Goal: Information Seeking & Learning: Check status

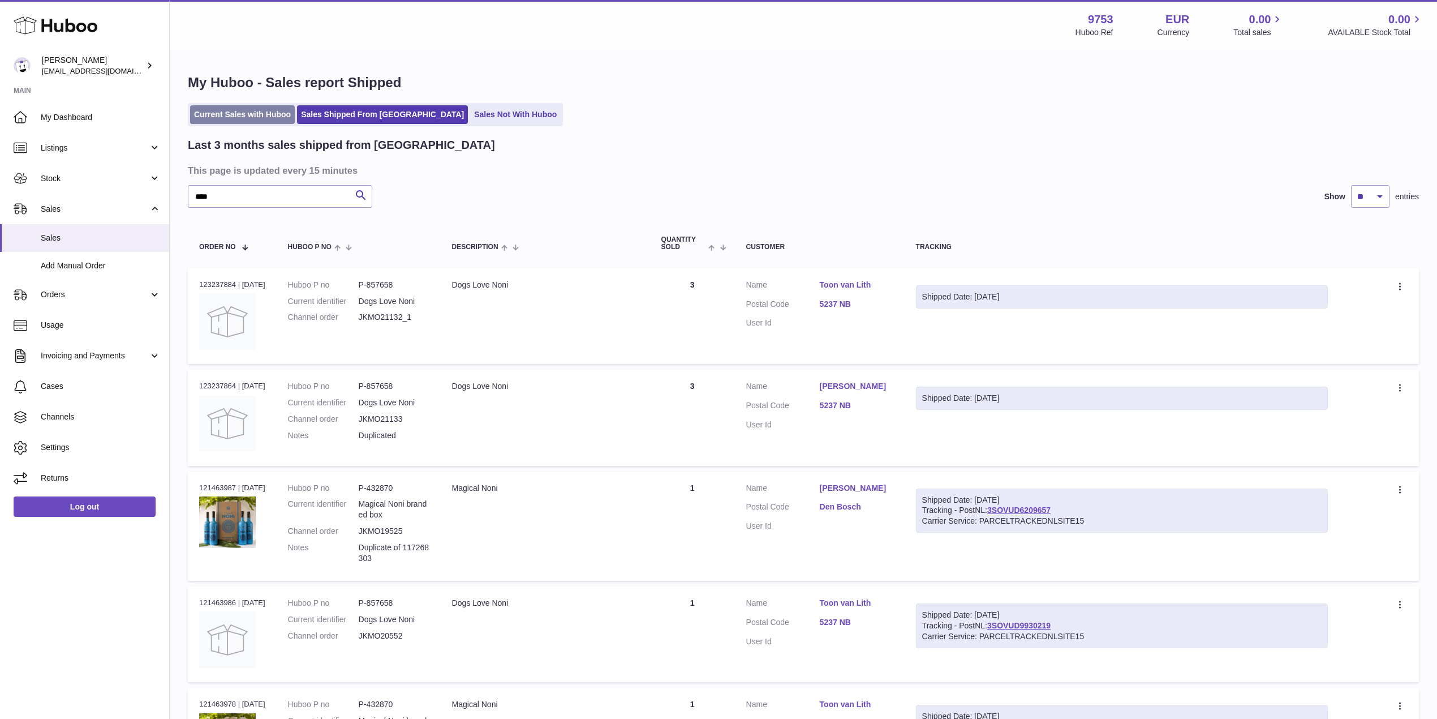
click at [266, 109] on link "Current Sales with Huboo" at bounding box center [242, 114] width 105 height 19
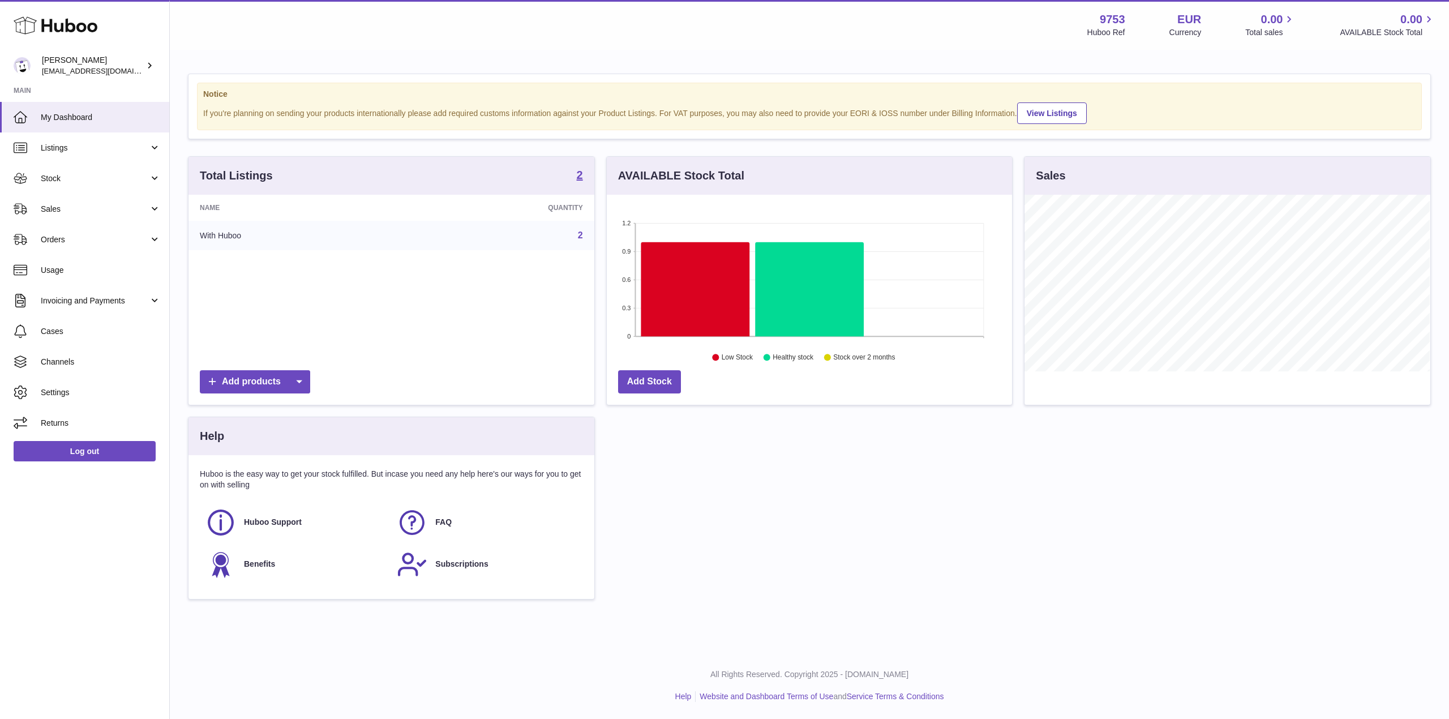
scroll to position [177, 405]
click at [102, 213] on span "Sales" at bounding box center [95, 209] width 108 height 11
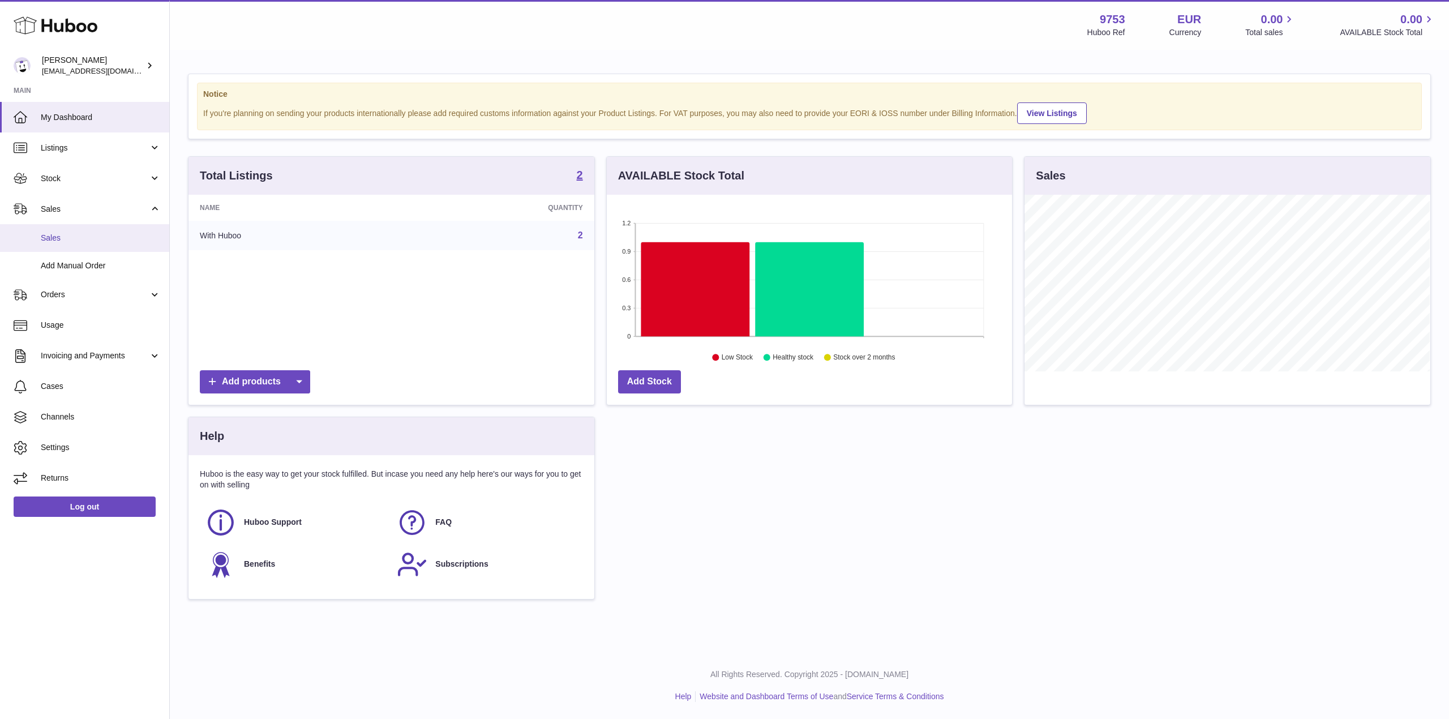
click at [101, 239] on span "Sales" at bounding box center [101, 238] width 120 height 11
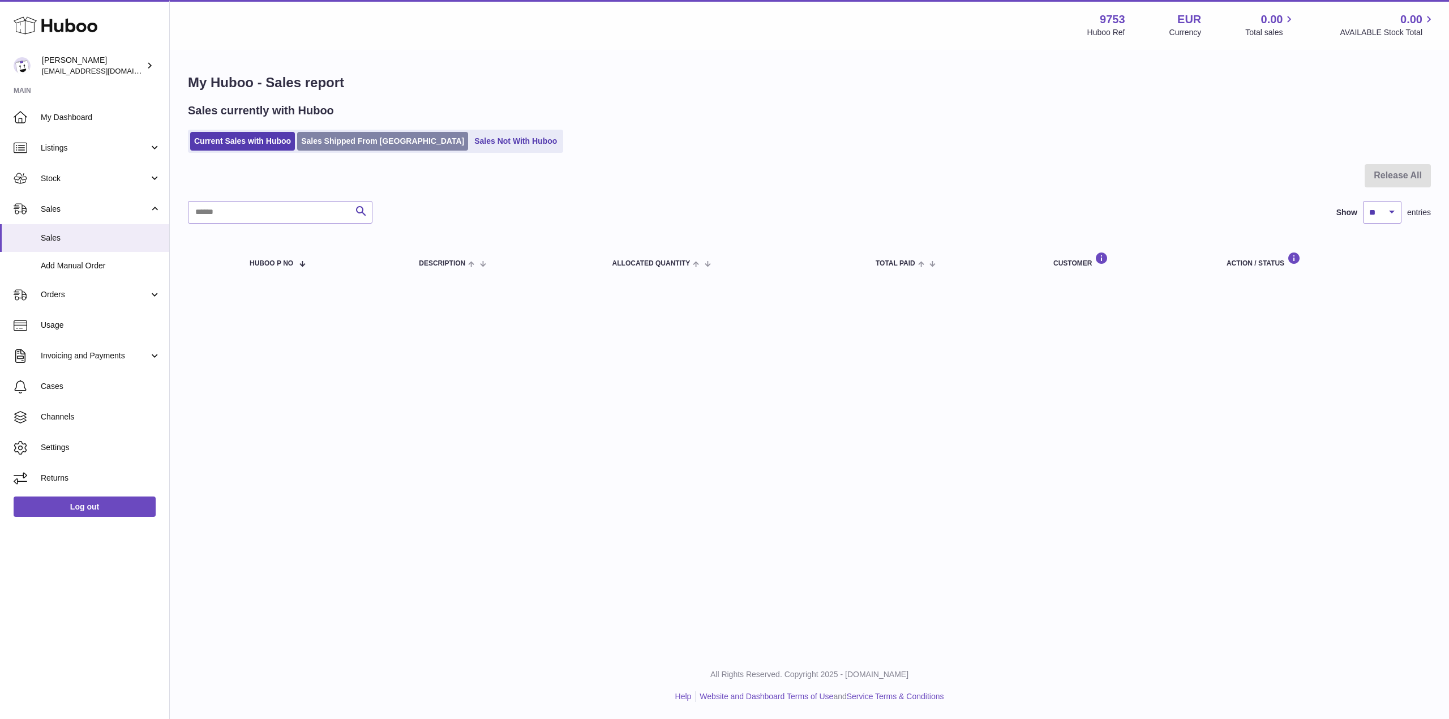
click at [351, 144] on link "Sales Shipped From [GEOGRAPHIC_DATA]" at bounding box center [382, 141] width 171 height 19
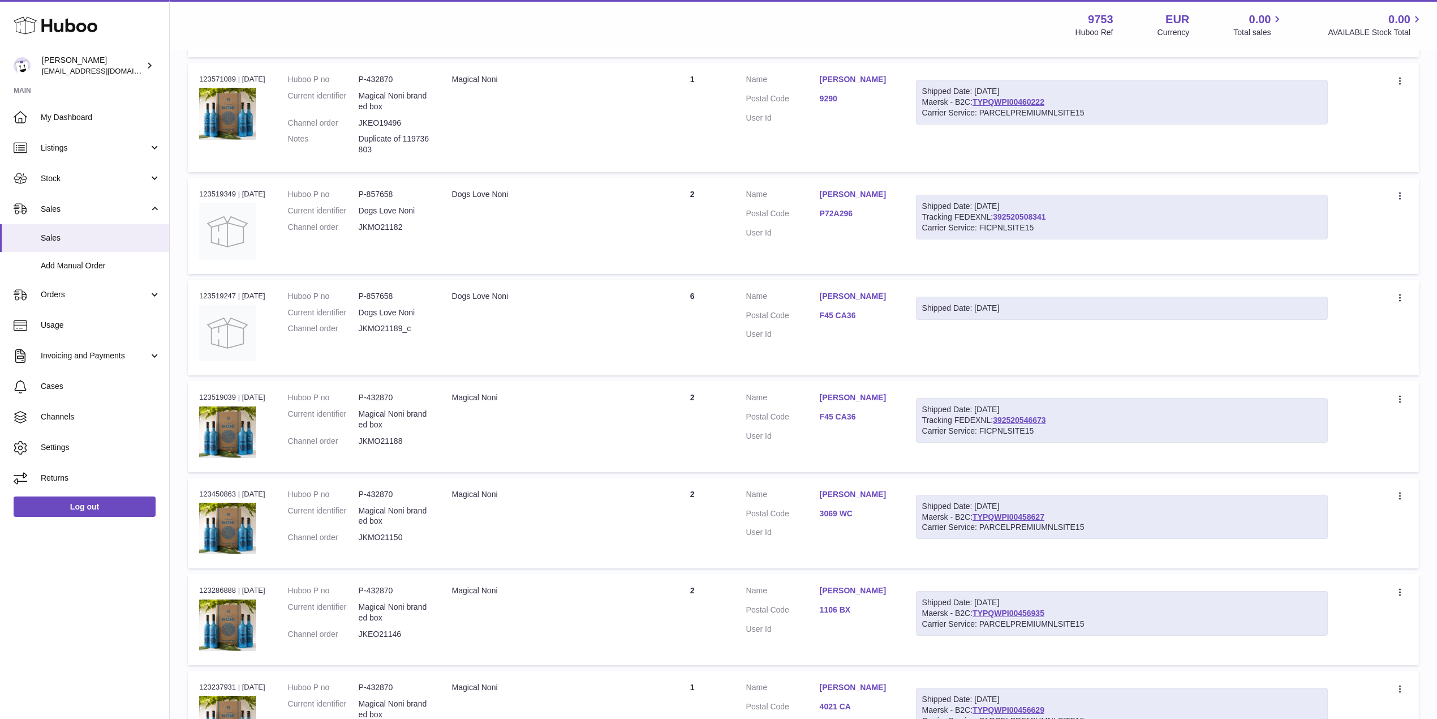
scroll to position [453, 0]
